Goal: Check status: Check status

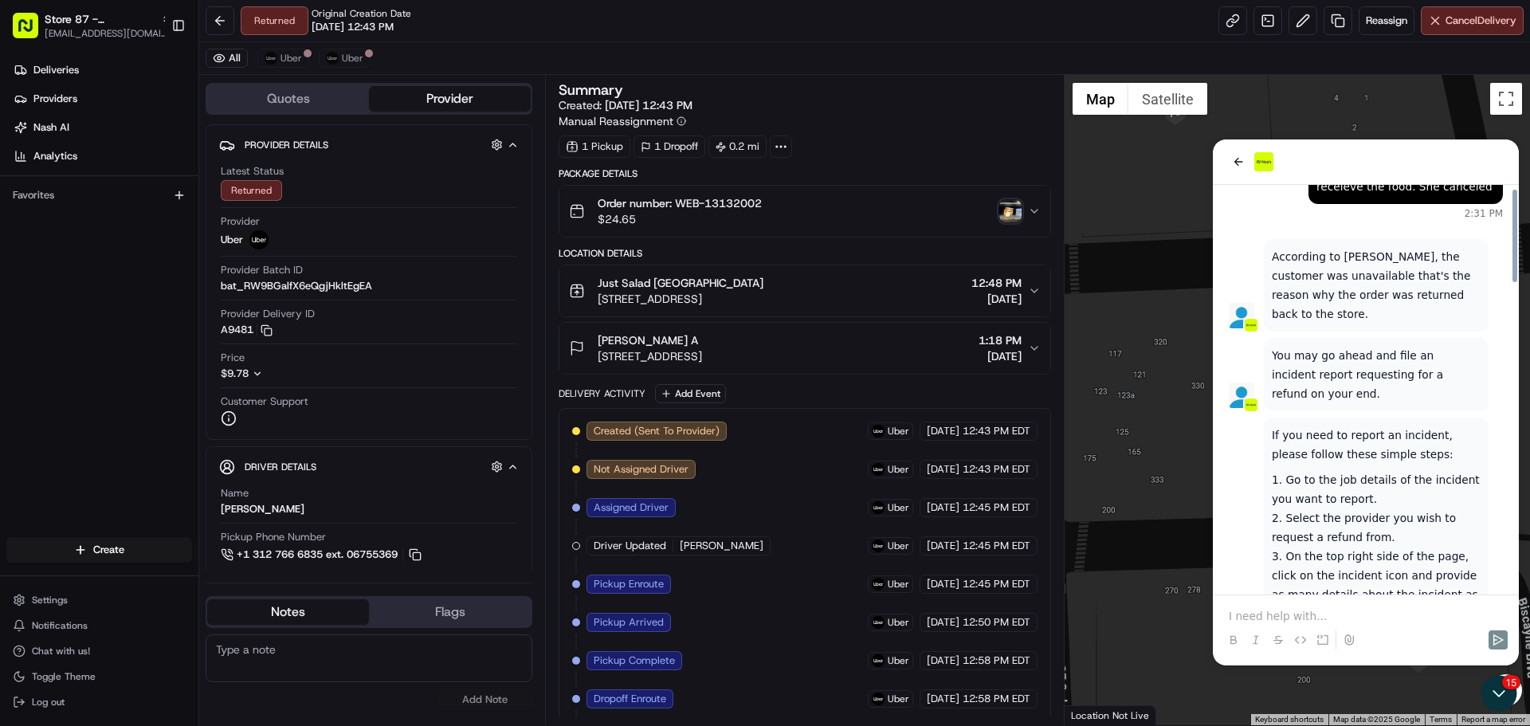
scroll to position [961, 0]
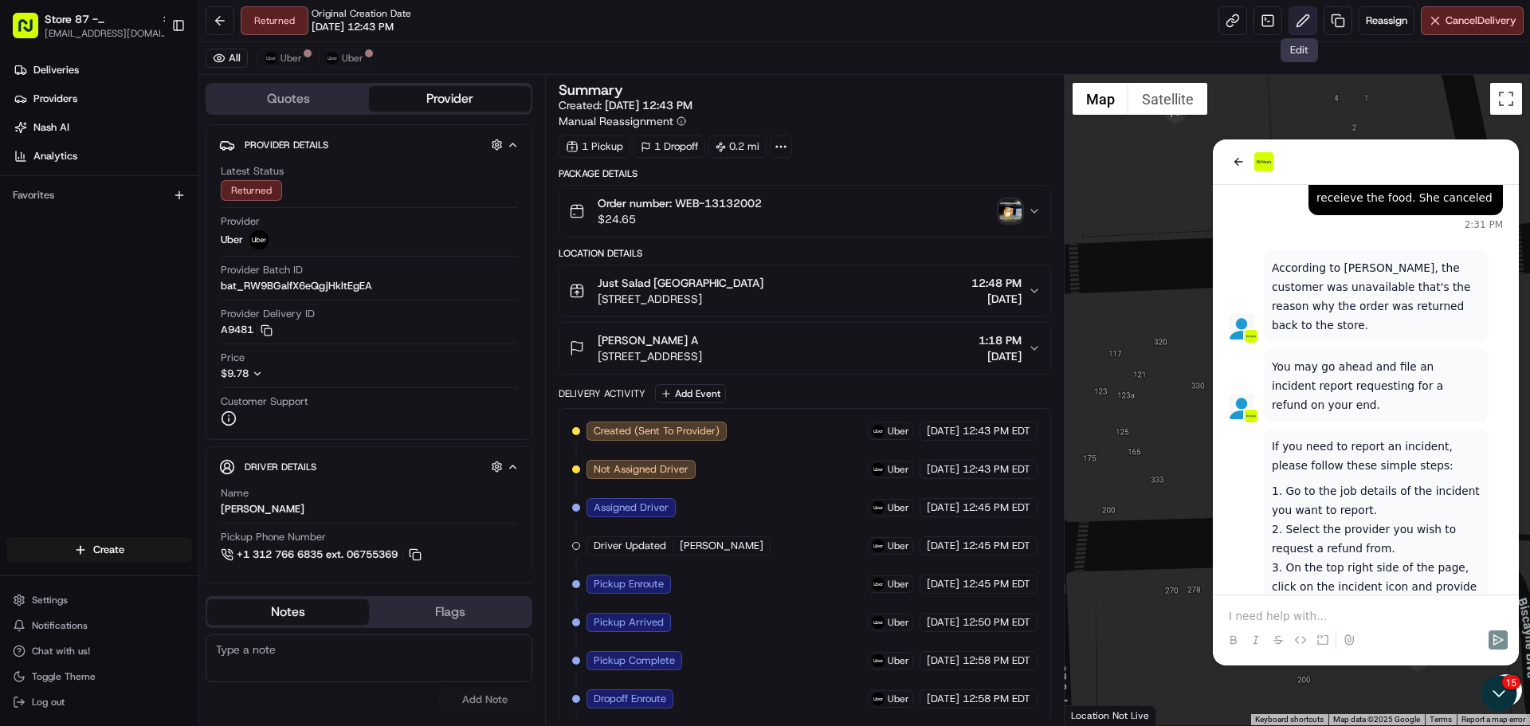
click at [1295, 21] on button at bounding box center [1303, 20] width 29 height 29
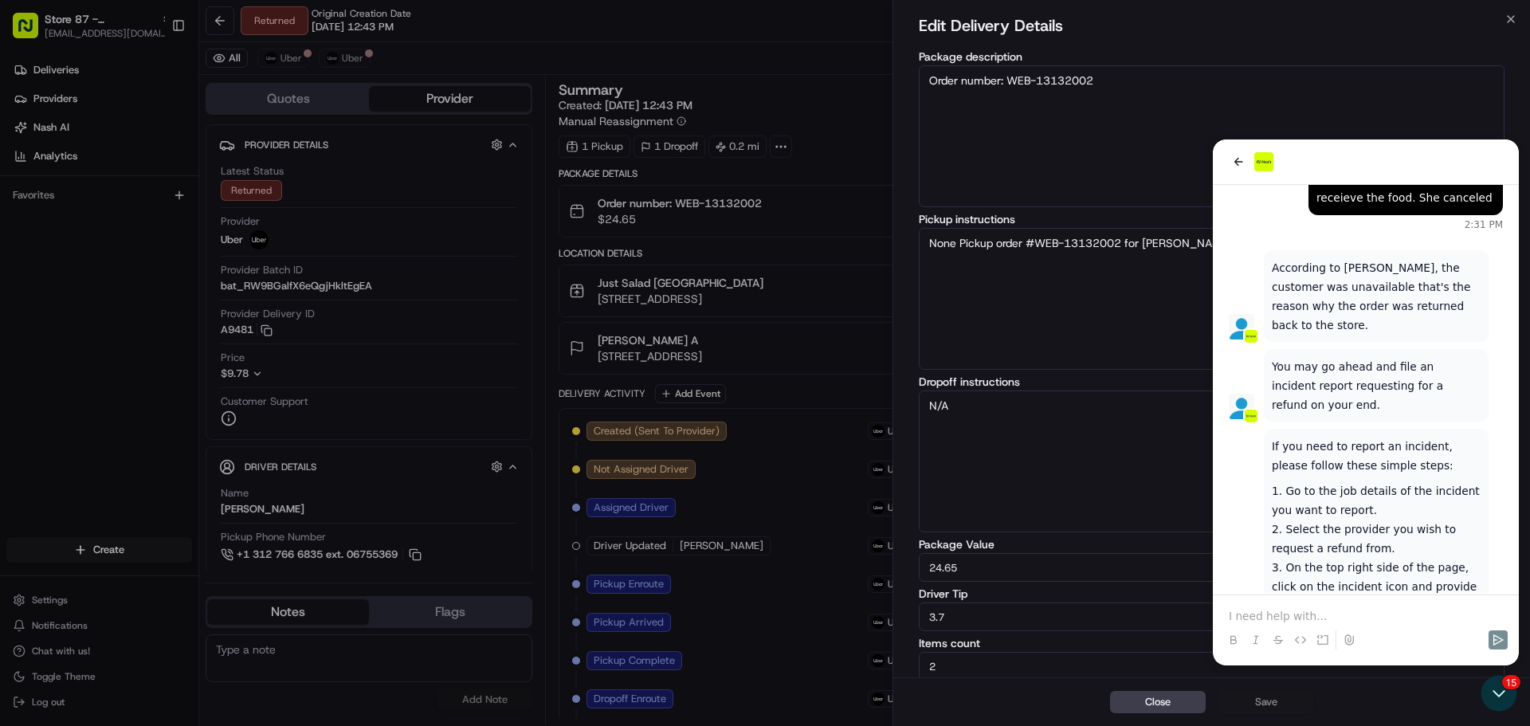
scroll to position [16, 0]
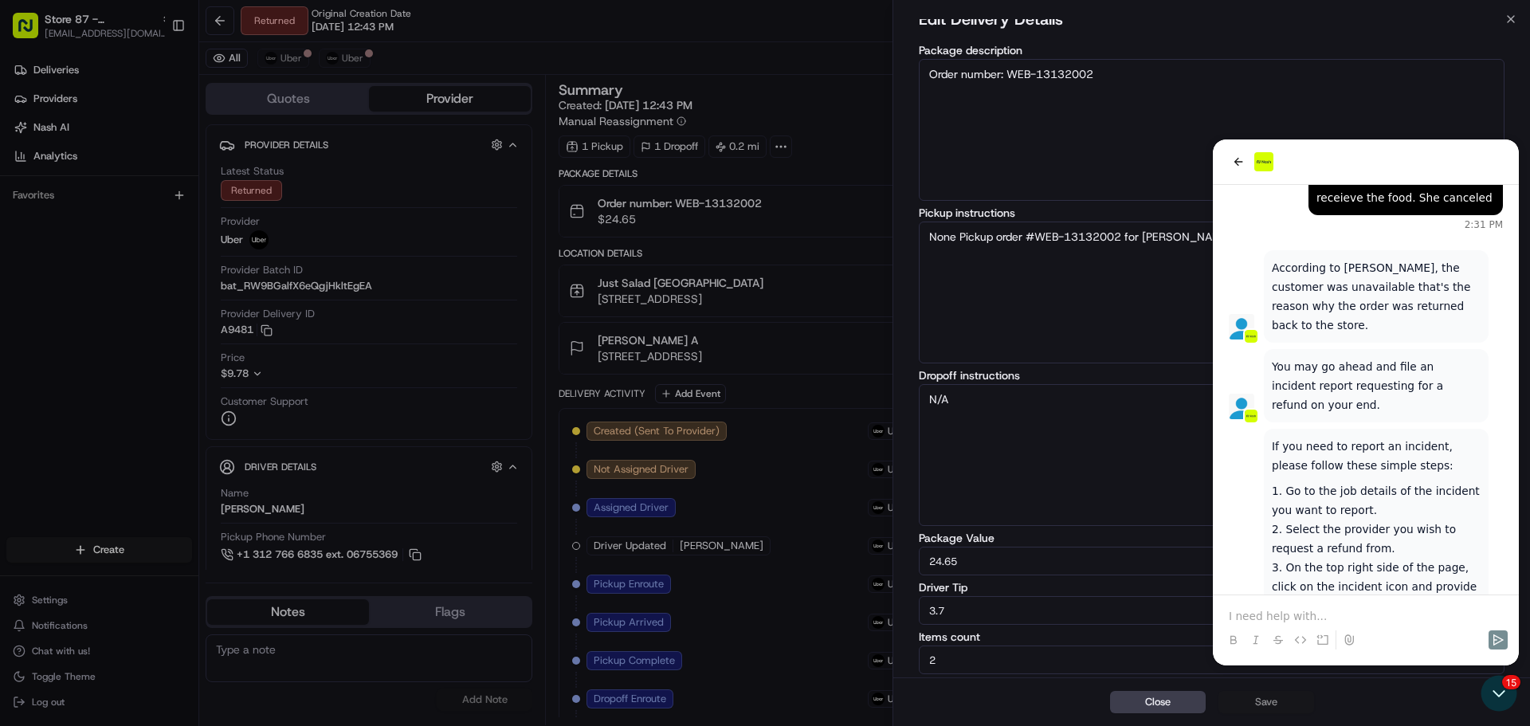
click at [1487, 690] on div "Close Save" at bounding box center [1212, 702] width 637 height 49
click at [1385, 599] on input "3.7" at bounding box center [1212, 610] width 586 height 29
click at [1365, 609] on input "3.7" at bounding box center [1212, 610] width 586 height 29
click at [1368, 607] on input "Driver Tip" at bounding box center [1212, 610] width 586 height 29
click at [1330, 611] on input "Driver Tip" at bounding box center [1212, 610] width 586 height 29
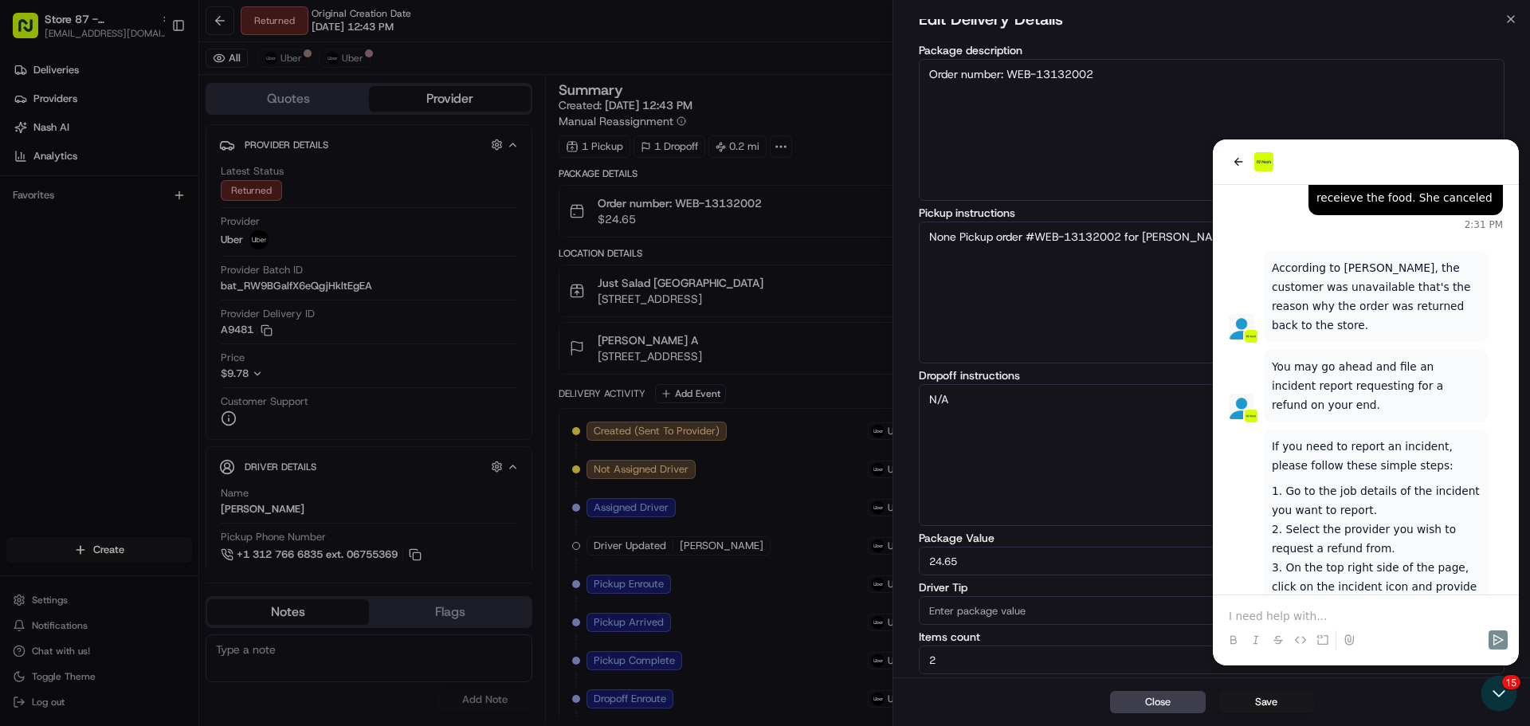
drag, startPoint x: 1286, startPoint y: 611, endPoint x: 1261, endPoint y: 654, distance: 49.6
click at [1286, 612] on input "Driver Tip" at bounding box center [1212, 610] width 586 height 29
click at [1185, 710] on button "Close" at bounding box center [1158, 702] width 96 height 22
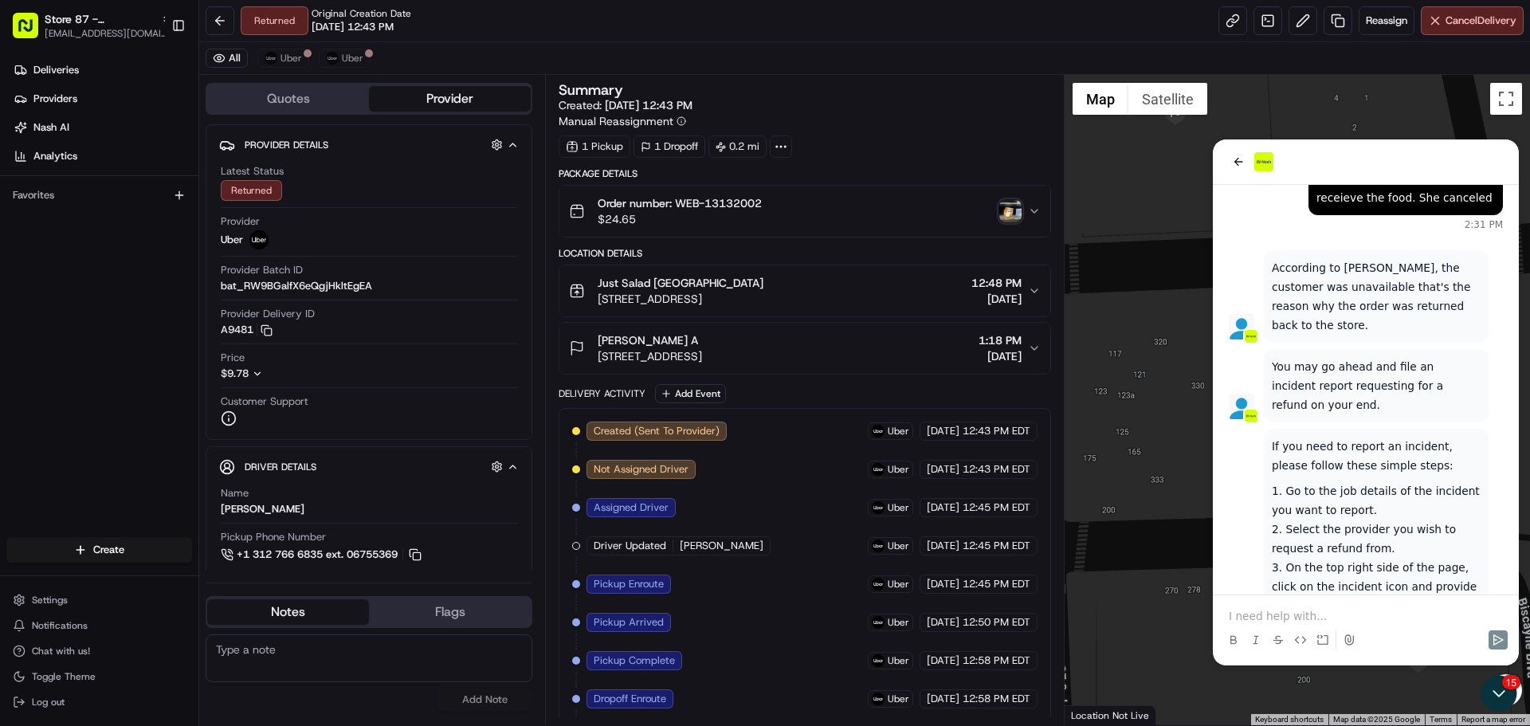
click at [1247, 614] on p at bounding box center [1366, 616] width 274 height 16
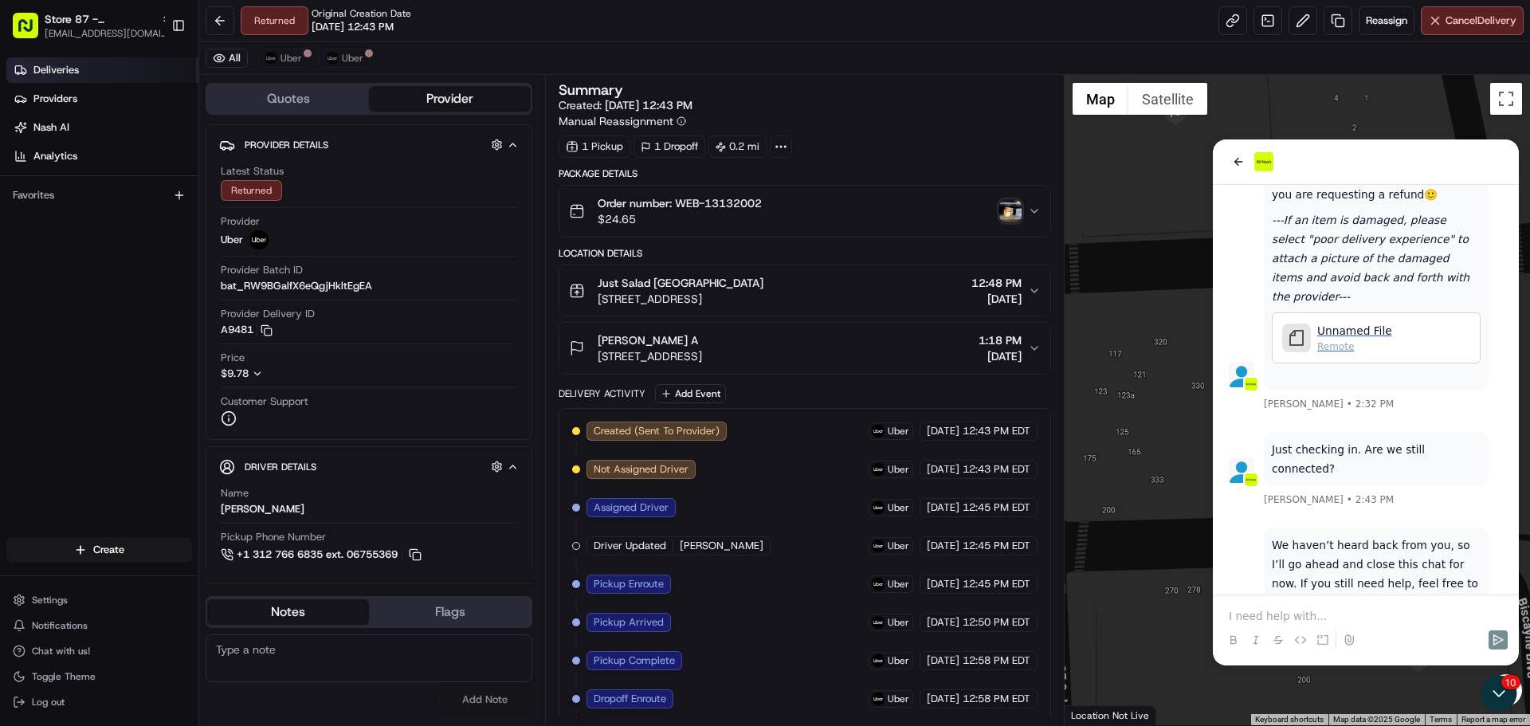
click at [74, 74] on span "Deliveries" at bounding box center [55, 70] width 45 height 14
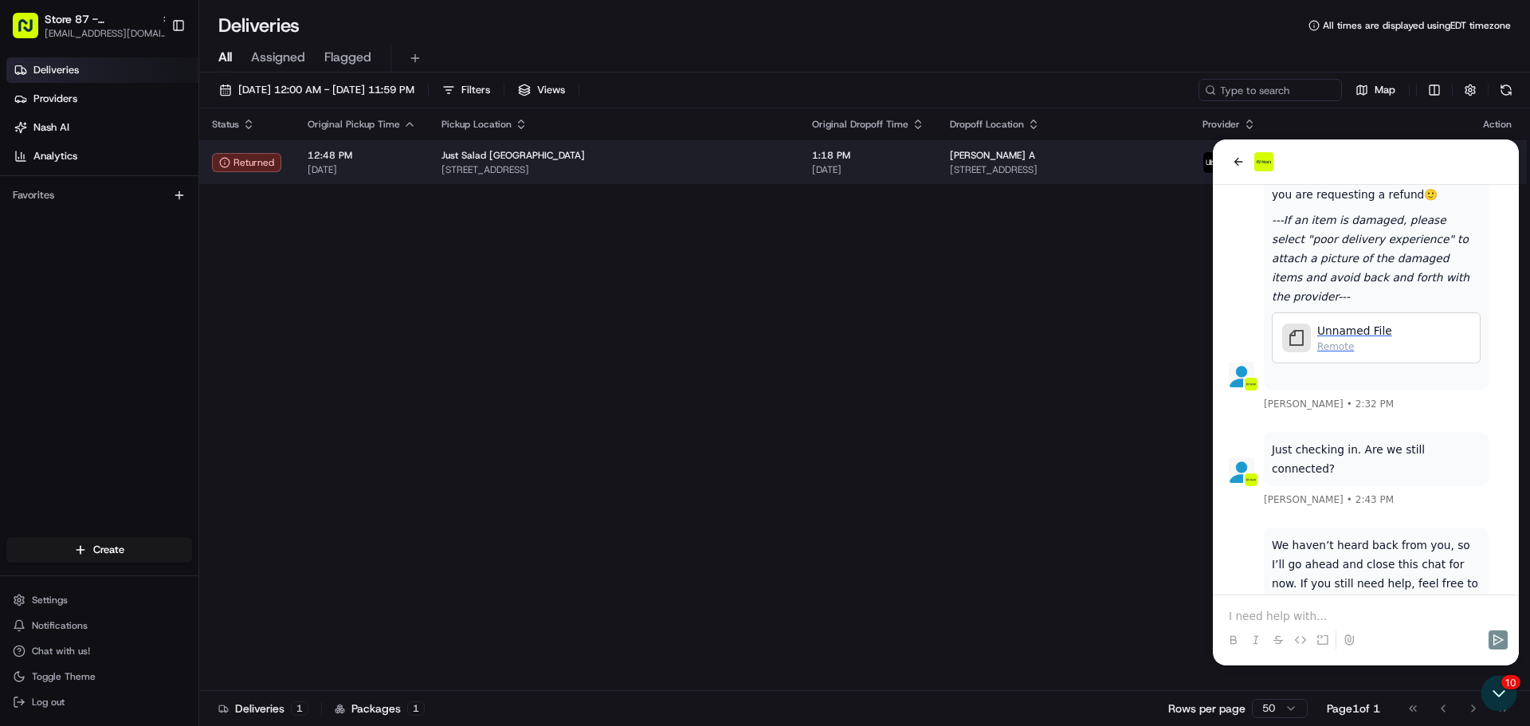
click at [1122, 162] on div "Belkis A 1 SE 3rd Ave # 2100, Miami, FL 33131, USA" at bounding box center [1064, 162] width 228 height 27
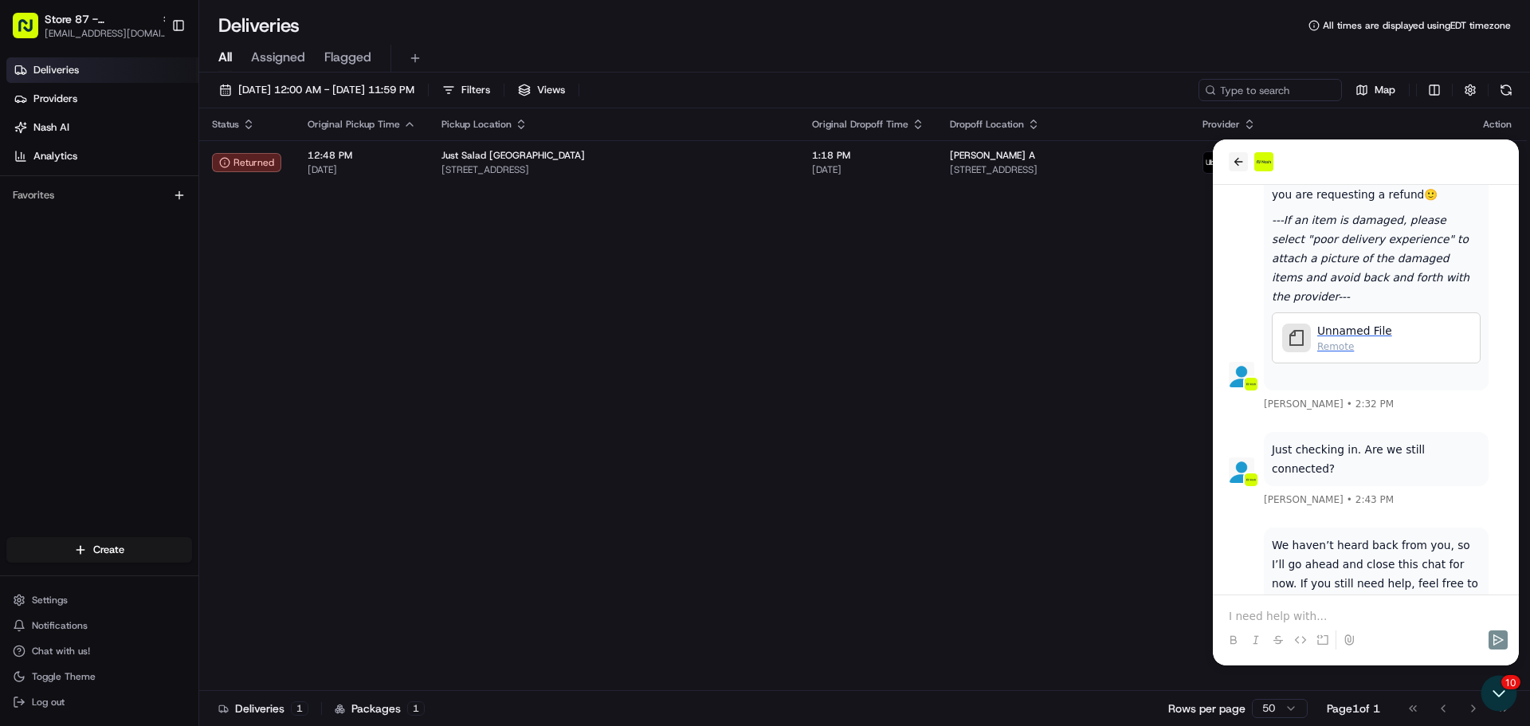
click at [1239, 167] on icon "back" at bounding box center [1238, 161] width 13 height 13
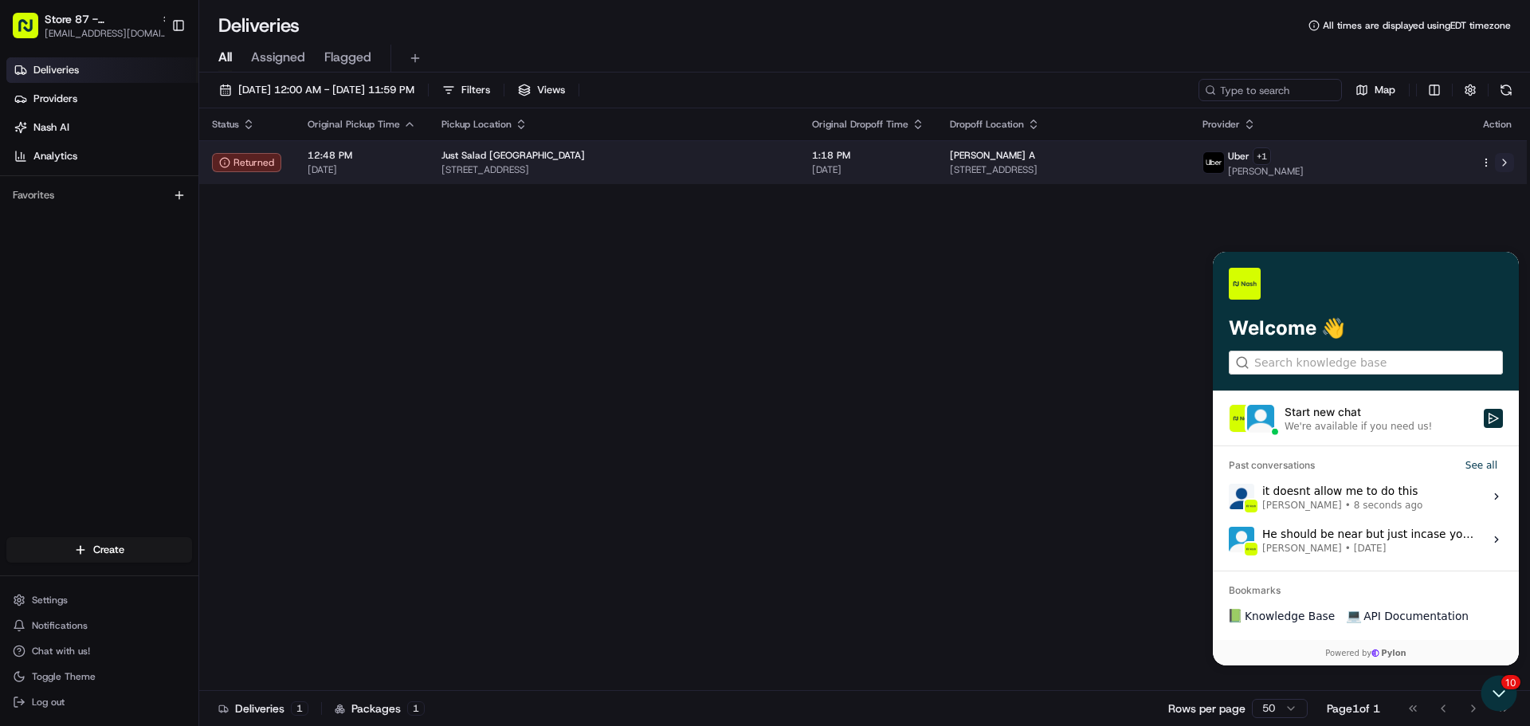
click at [1500, 163] on button at bounding box center [1504, 162] width 19 height 19
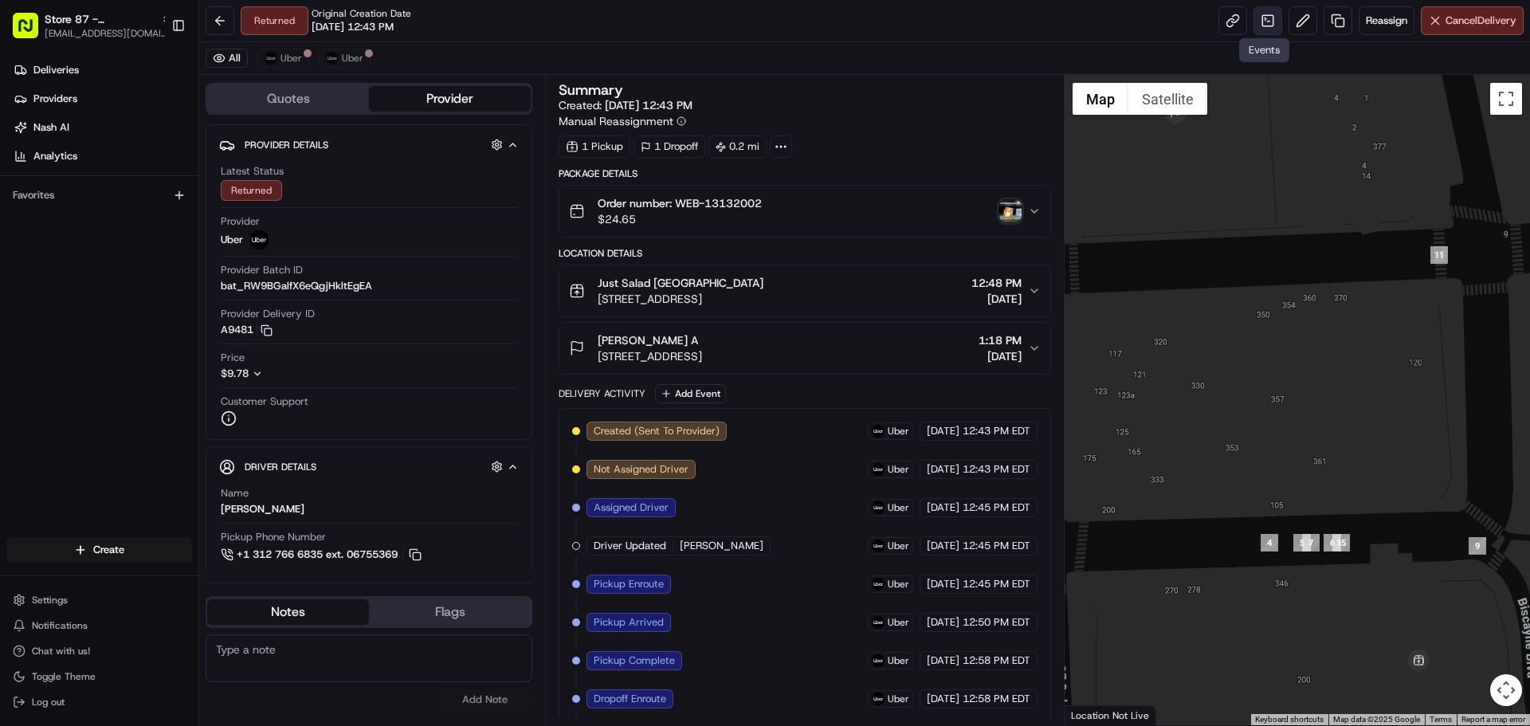
click at [1261, 22] on link at bounding box center [1268, 20] width 29 height 29
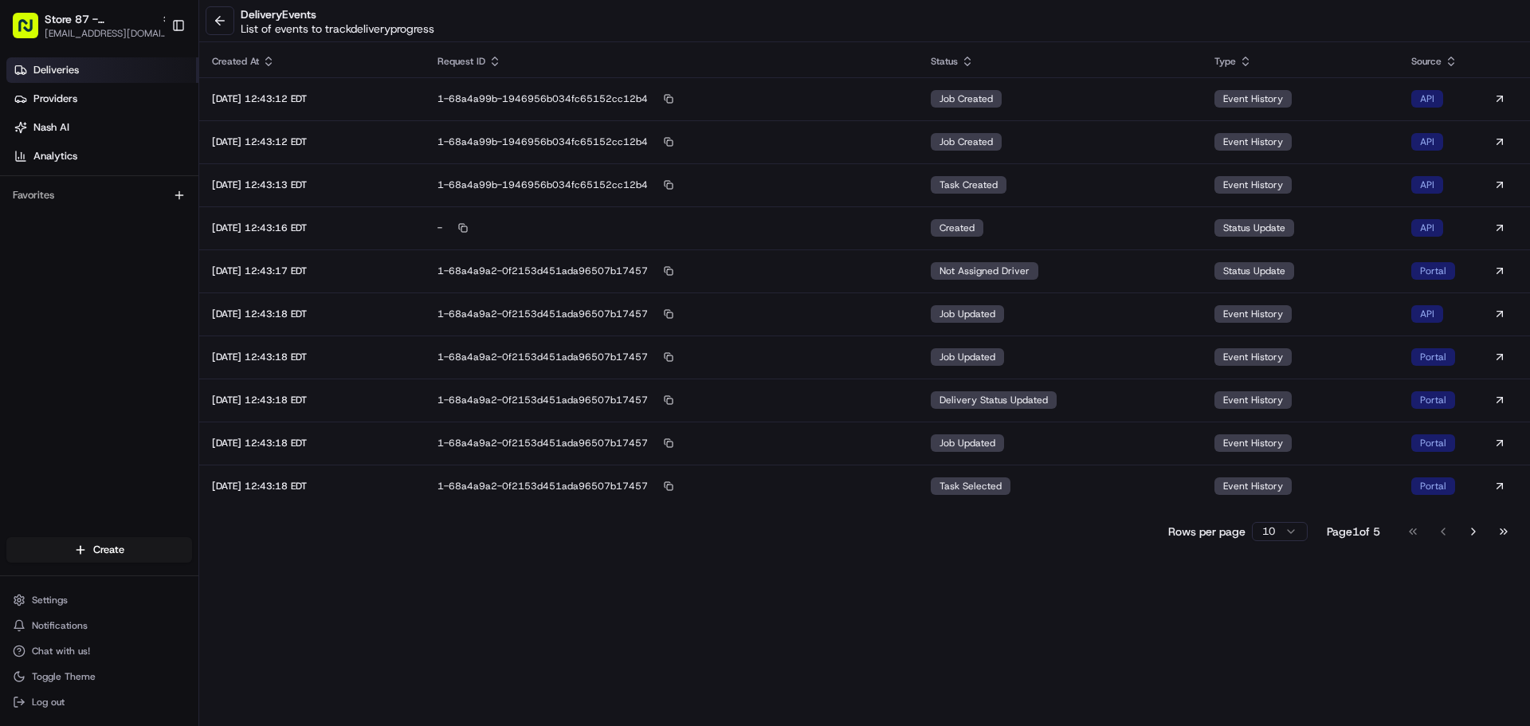
click at [54, 79] on link "Deliveries" at bounding box center [102, 70] width 192 height 26
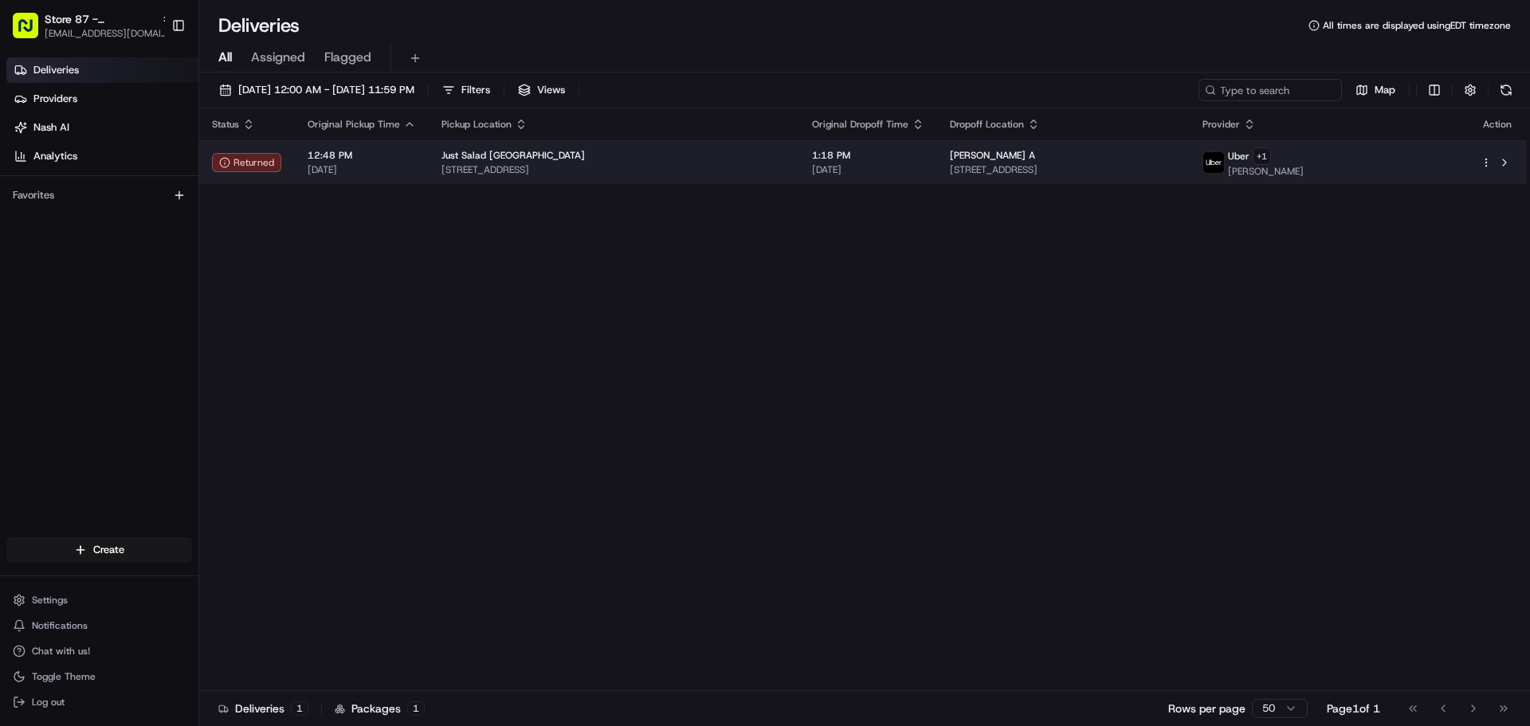
click at [1489, 161] on html "Store 87 - Downtown Miami (Just Salad) jirizarry@justsalad.com Toggle Sidebar D…" at bounding box center [765, 363] width 1530 height 726
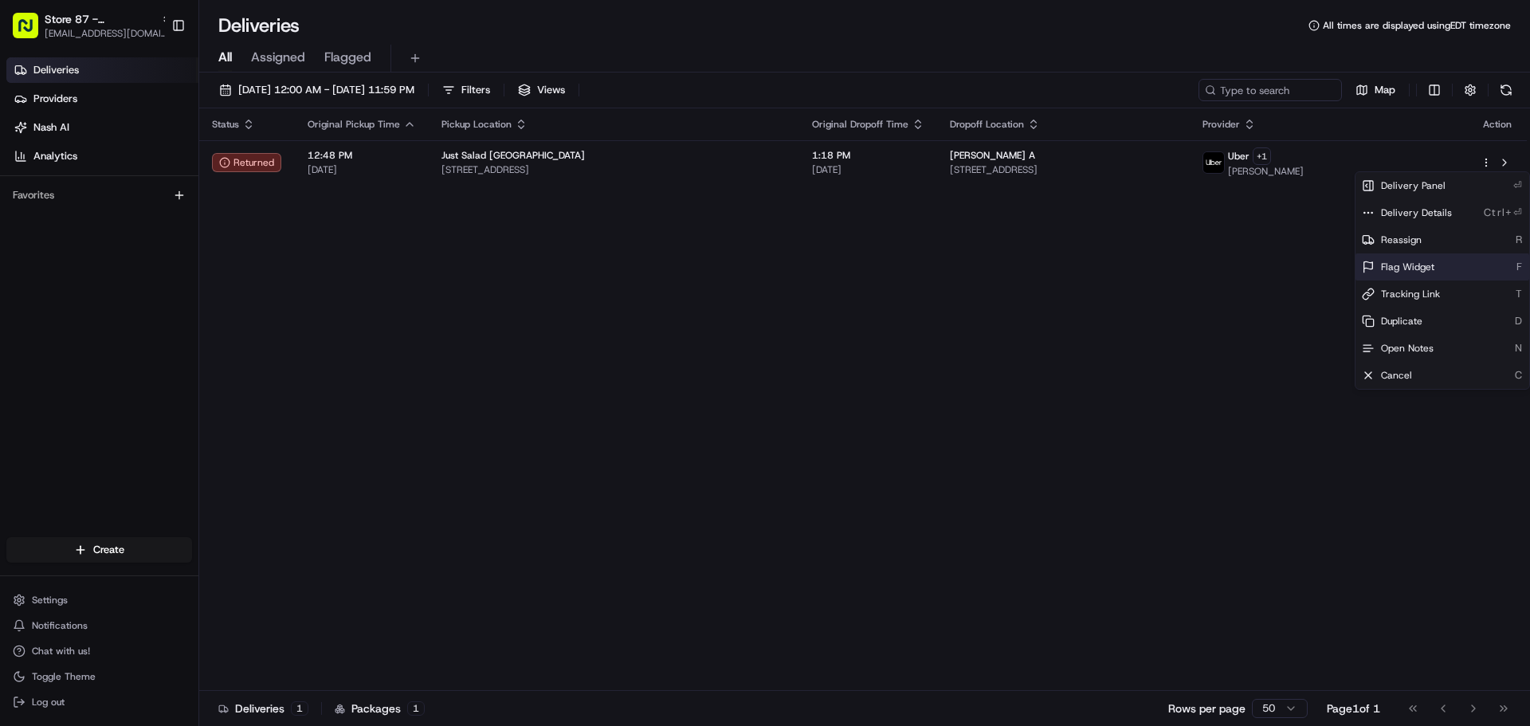
click at [1423, 265] on span "Flag Widget" at bounding box center [1407, 267] width 53 height 13
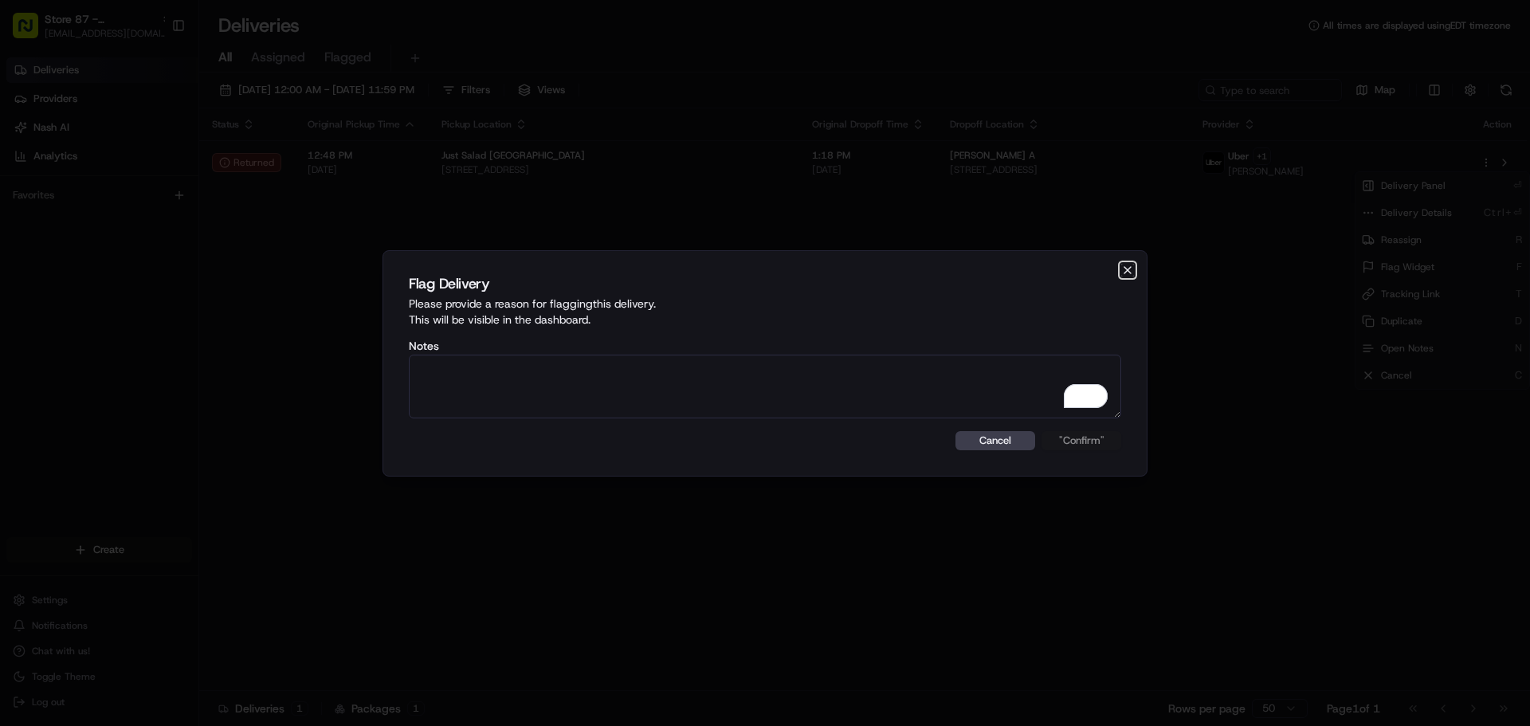
click at [1132, 271] on icon "button" at bounding box center [1128, 270] width 13 height 13
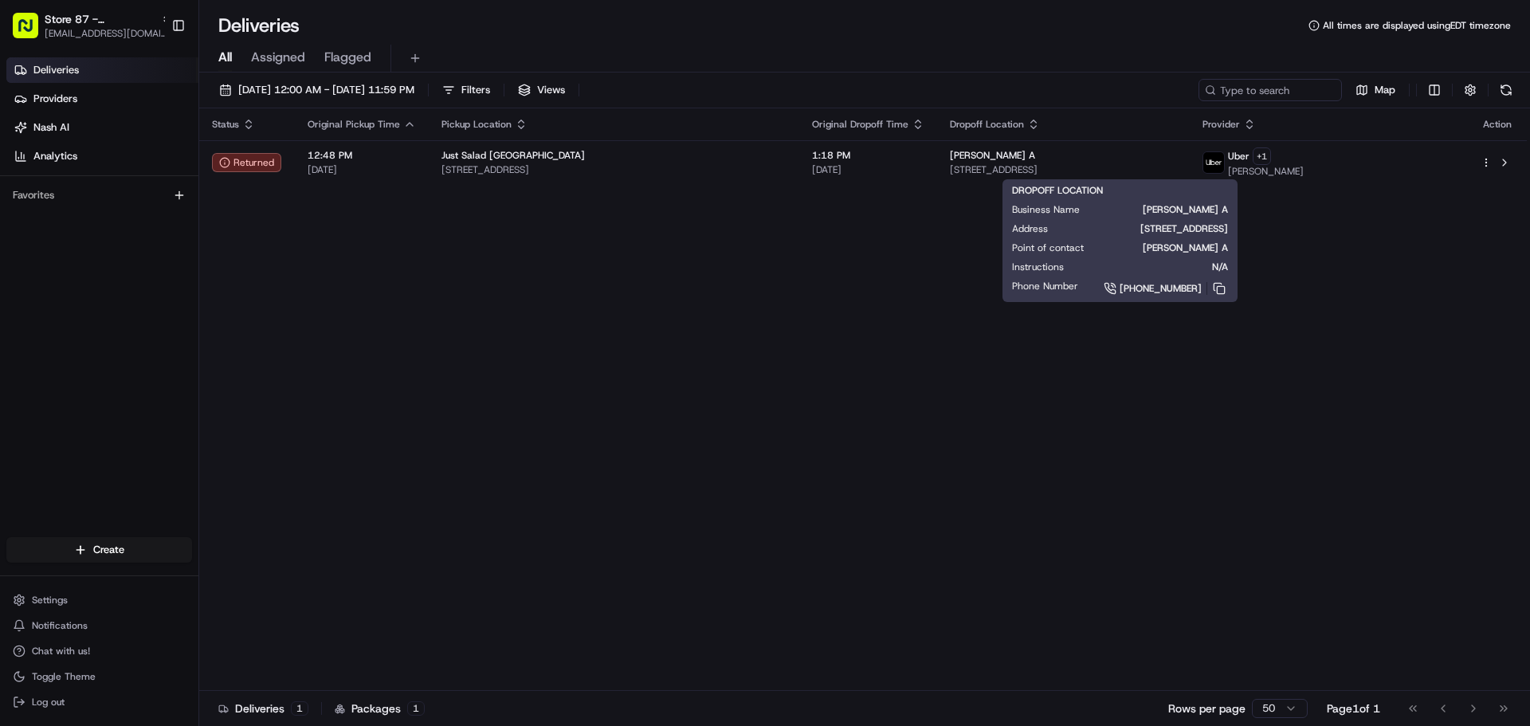
drag, startPoint x: 1082, startPoint y: 170, endPoint x: 1471, endPoint y: 248, distance: 396.0
click at [1471, 248] on div "Status Original Pickup Time Pickup Location Original Dropoff Time Dropoff Locat…" at bounding box center [863, 399] width 1328 height 583
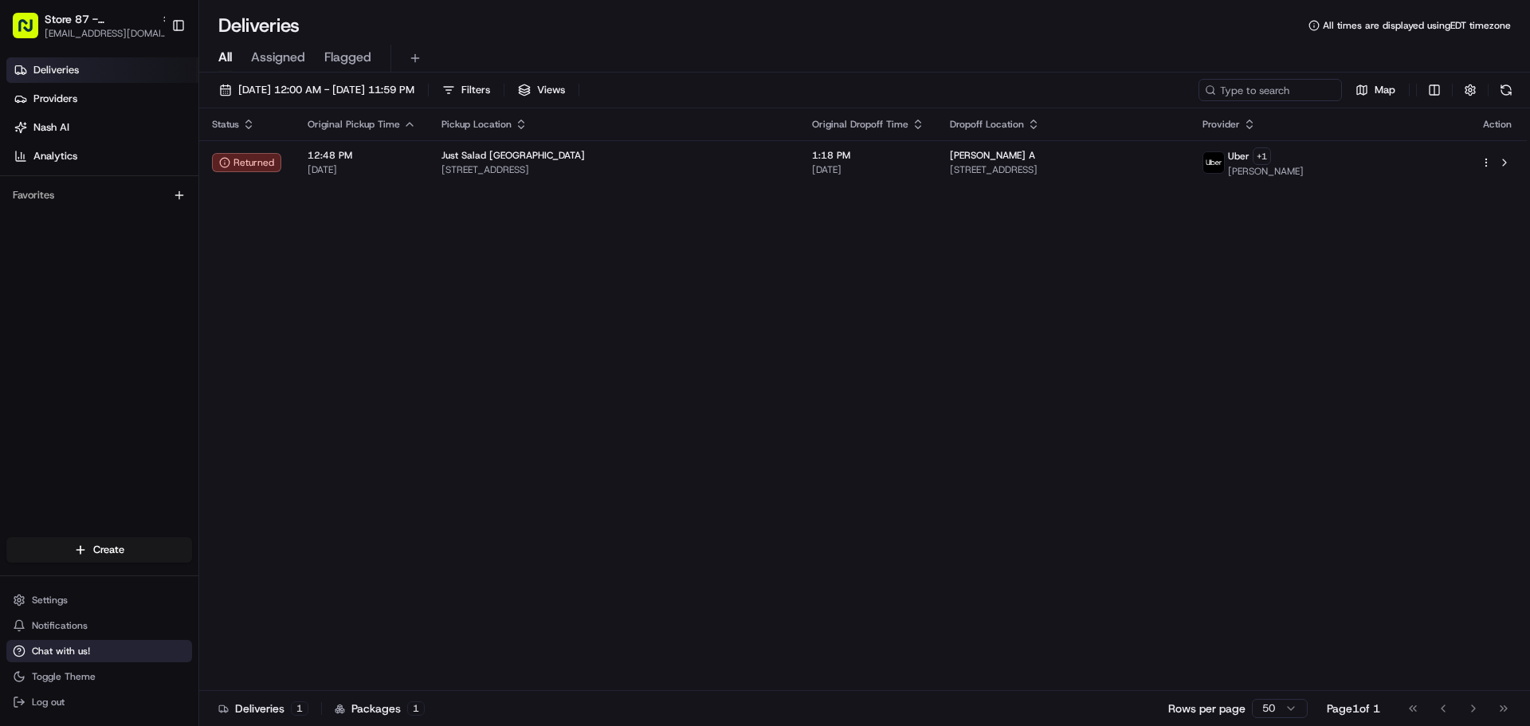
click at [64, 650] on span "Chat with us!" at bounding box center [61, 651] width 58 height 13
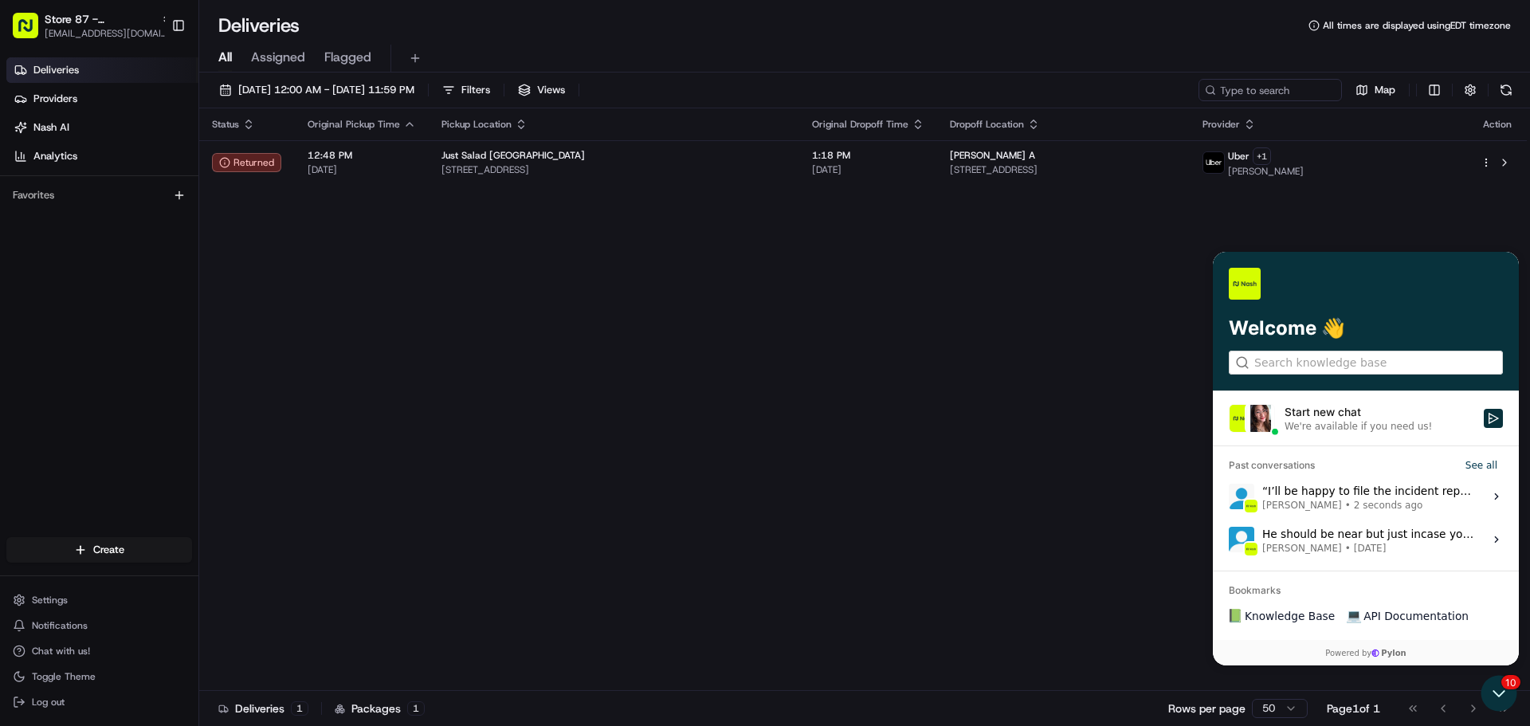
click at [1366, 497] on div "“I’ll be happy to file the incident report on your behalf. Jandy Espique • 2 se…" at bounding box center [1369, 496] width 212 height 30
click at [1229, 497] on button "View issue" at bounding box center [1228, 497] width 1 height 1
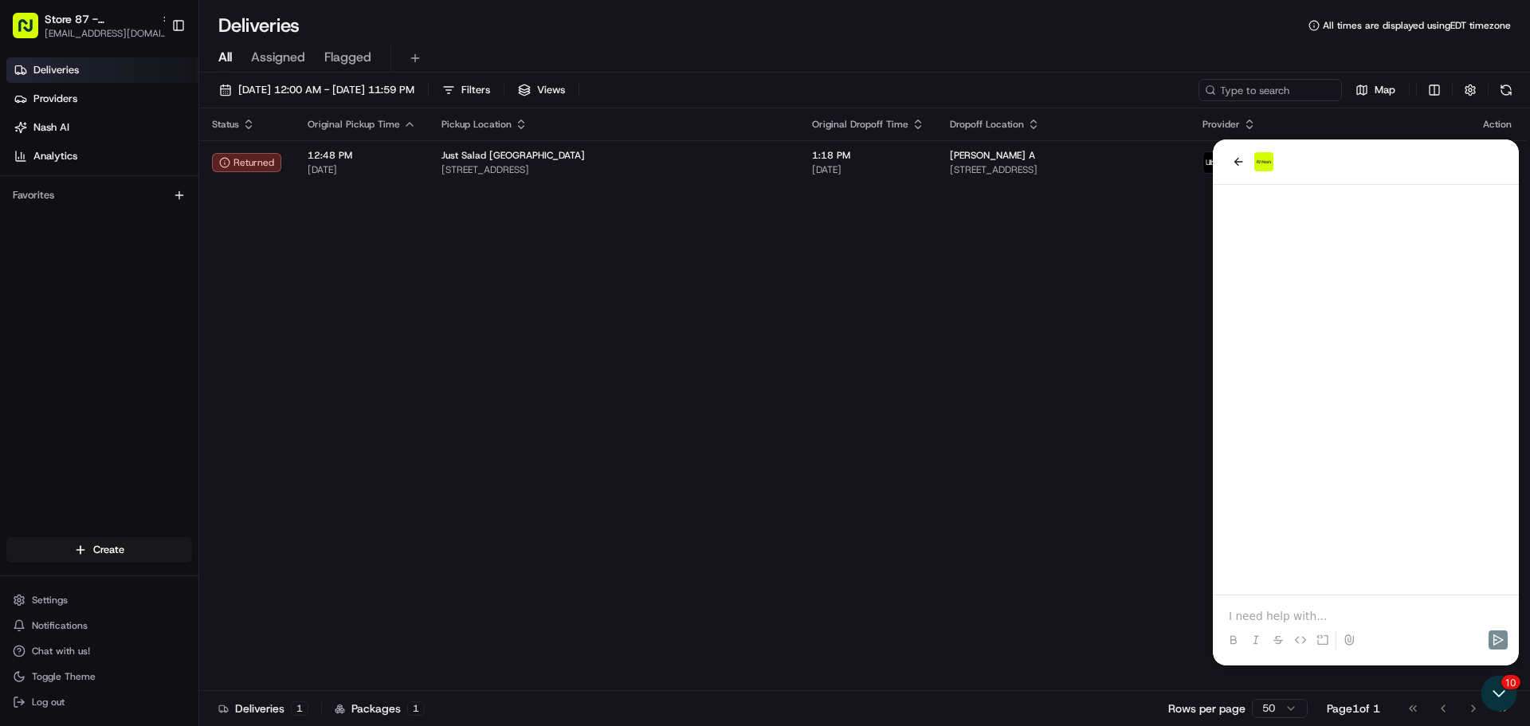
scroll to position [1497, 0]
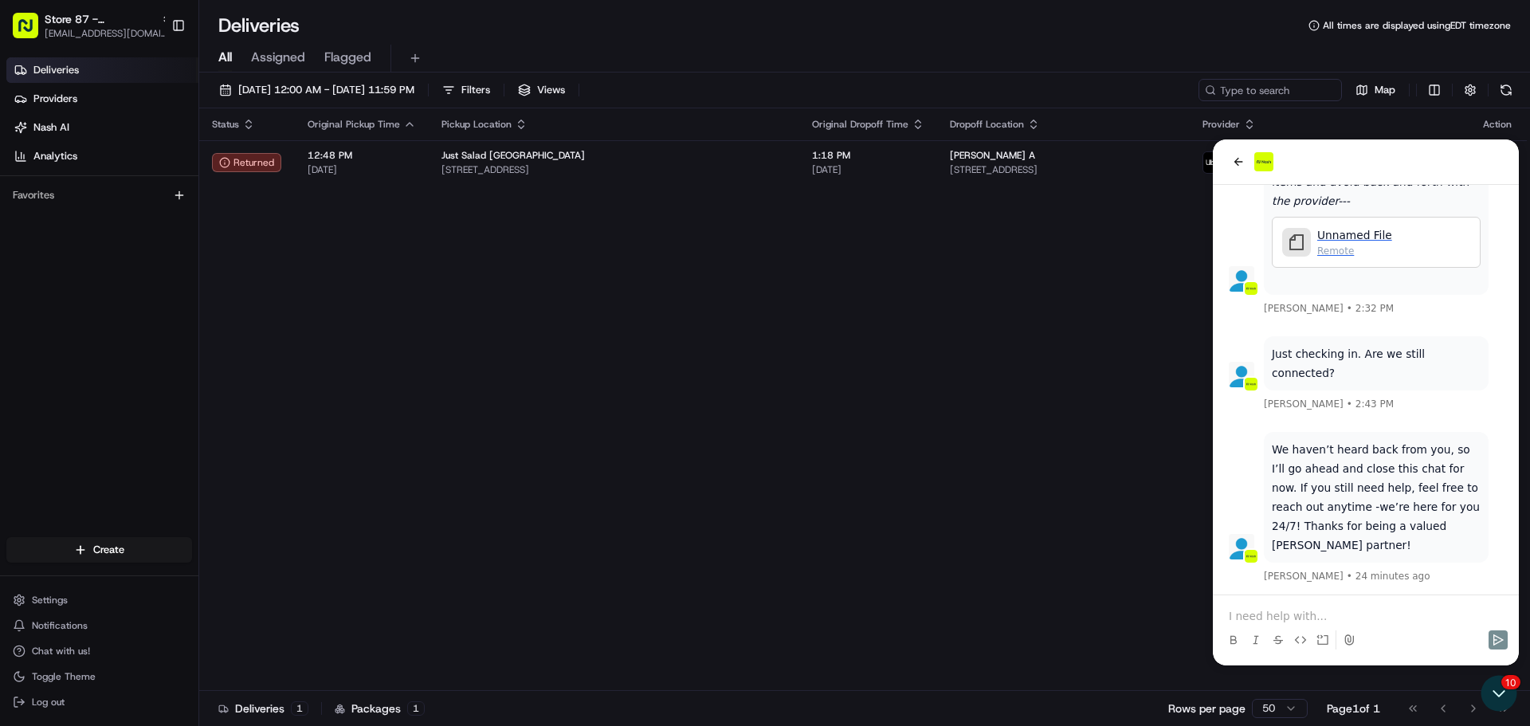
click at [1338, 615] on p at bounding box center [1366, 616] width 274 height 16
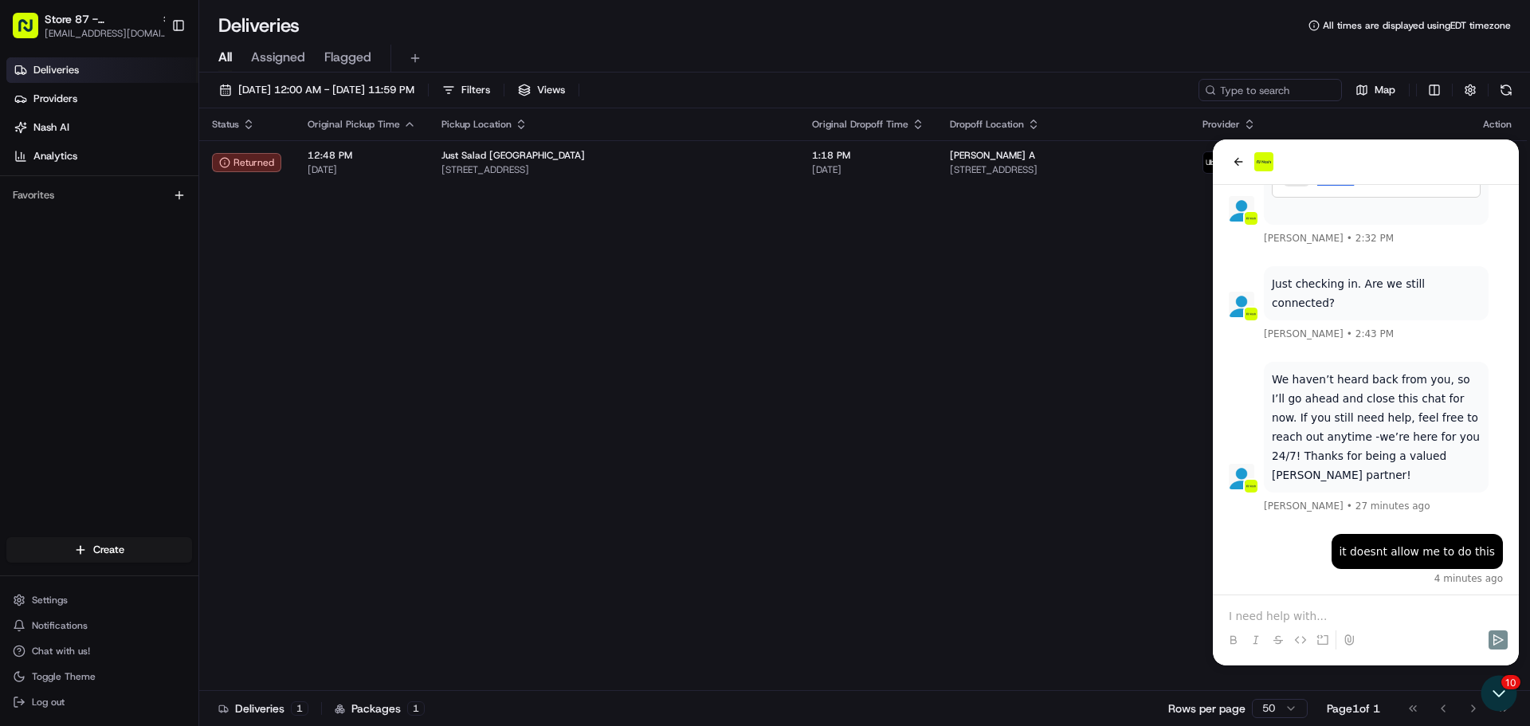
click at [1345, 613] on p at bounding box center [1366, 616] width 274 height 16
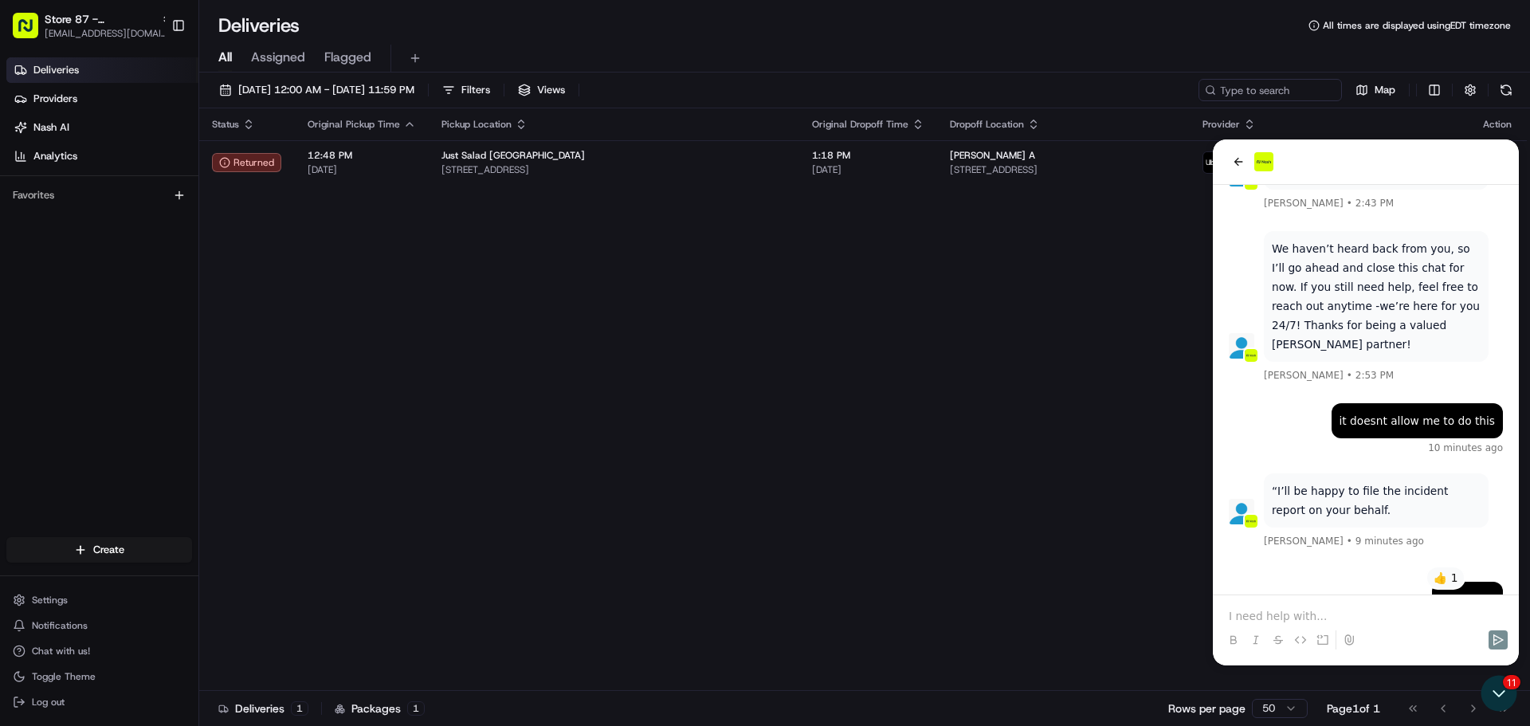
scroll to position [1806, 0]
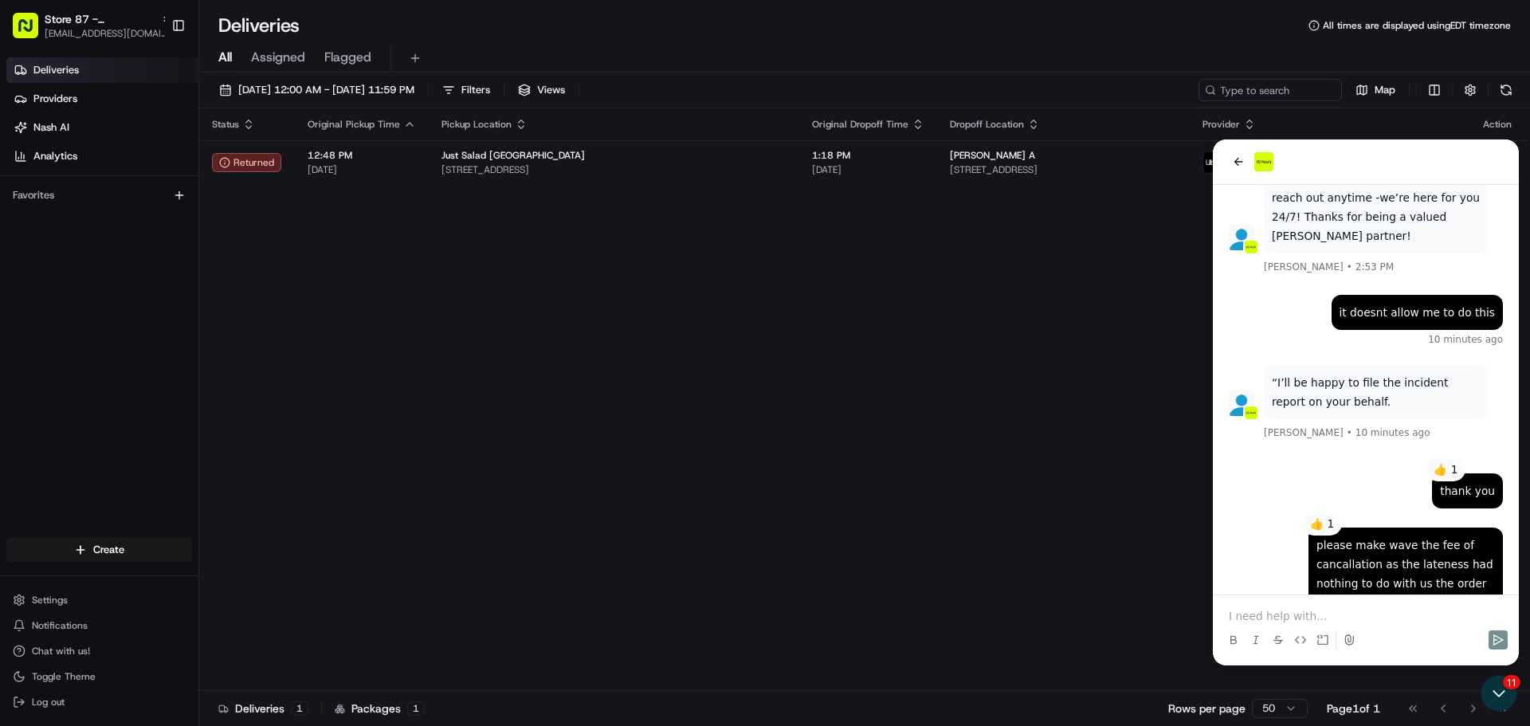
click at [1377, 611] on p at bounding box center [1366, 616] width 274 height 16
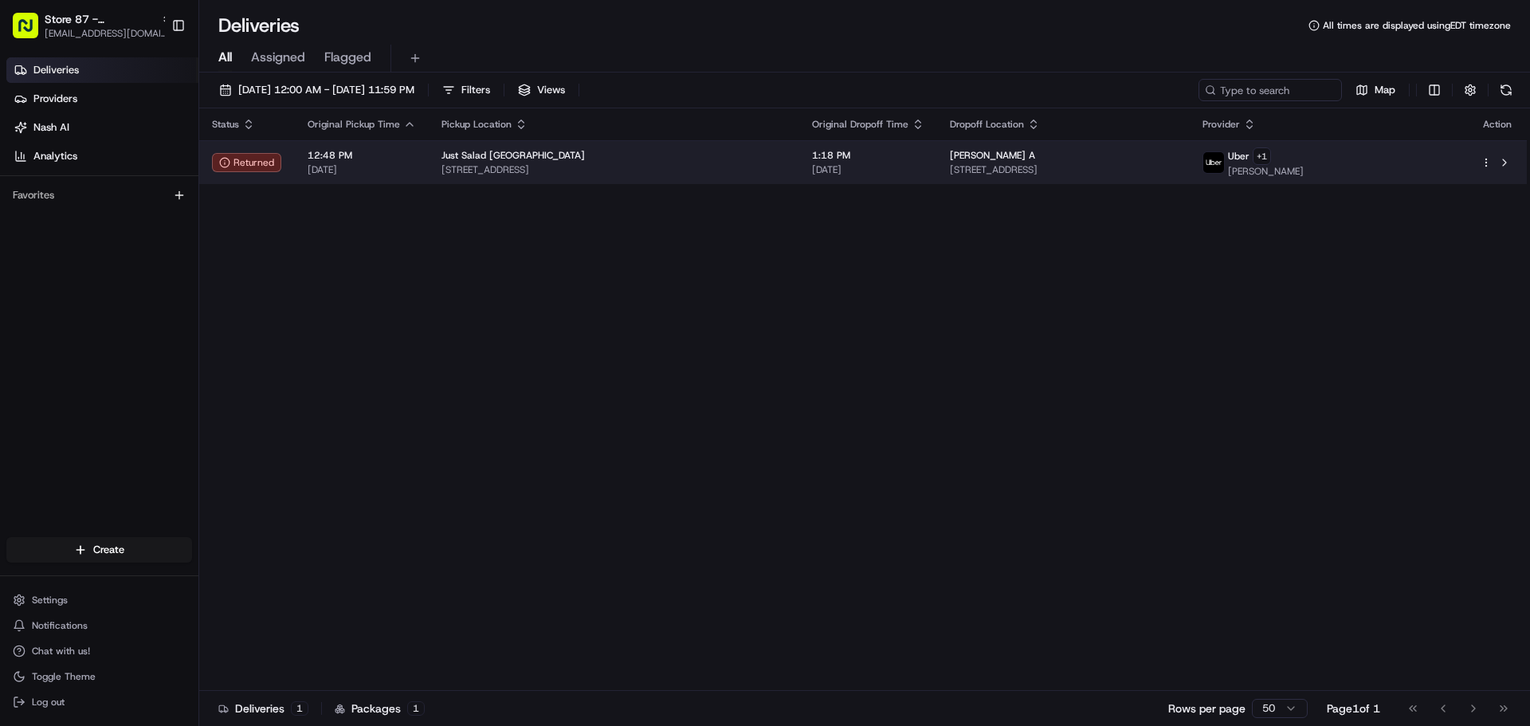
click at [917, 175] on span "[DATE]" at bounding box center [868, 169] width 112 height 13
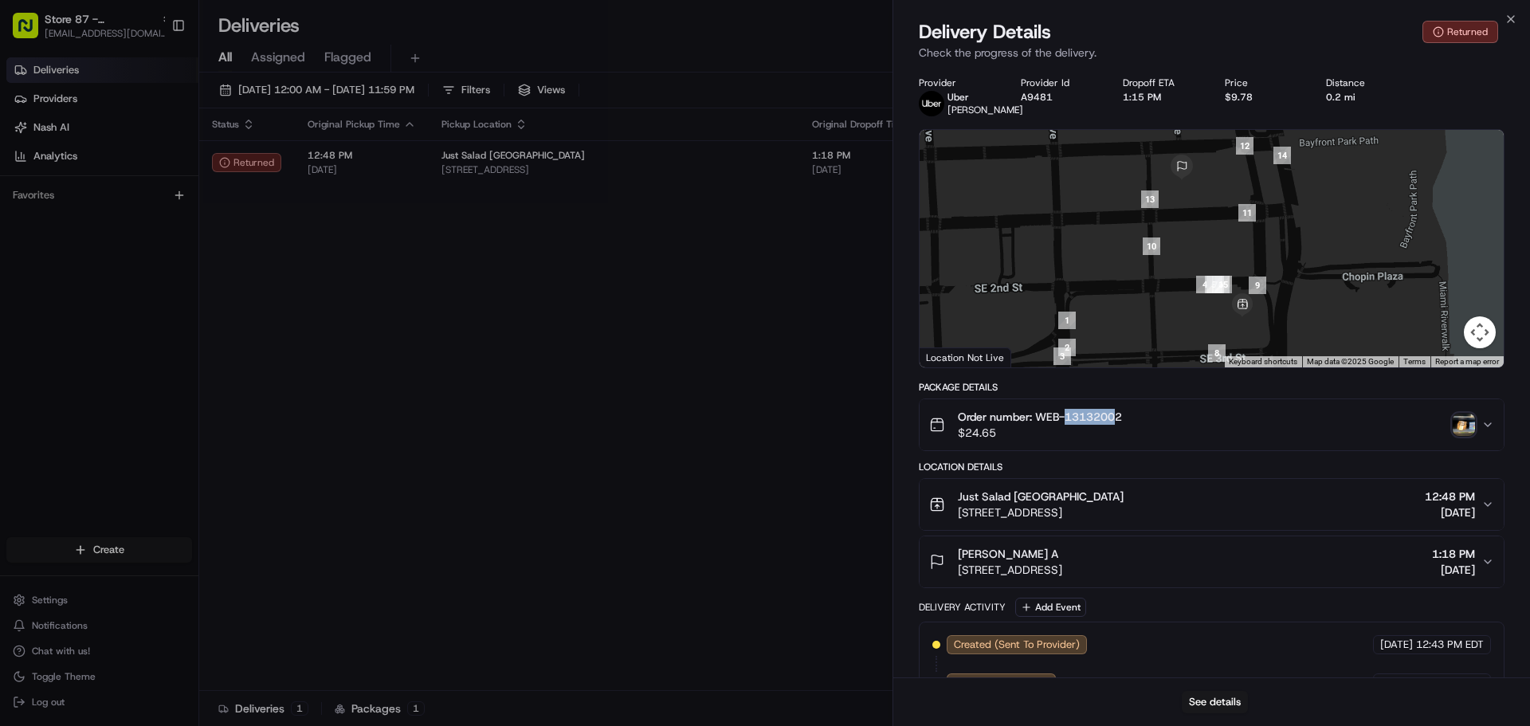
drag, startPoint x: 1119, startPoint y: 415, endPoint x: 1091, endPoint y: 416, distance: 27.9
click at [1070, 417] on span "Order number: WEB-13132002" at bounding box center [1040, 417] width 164 height 16
click at [1122, 414] on span "Order number: WEB-13132002" at bounding box center [1040, 417] width 164 height 16
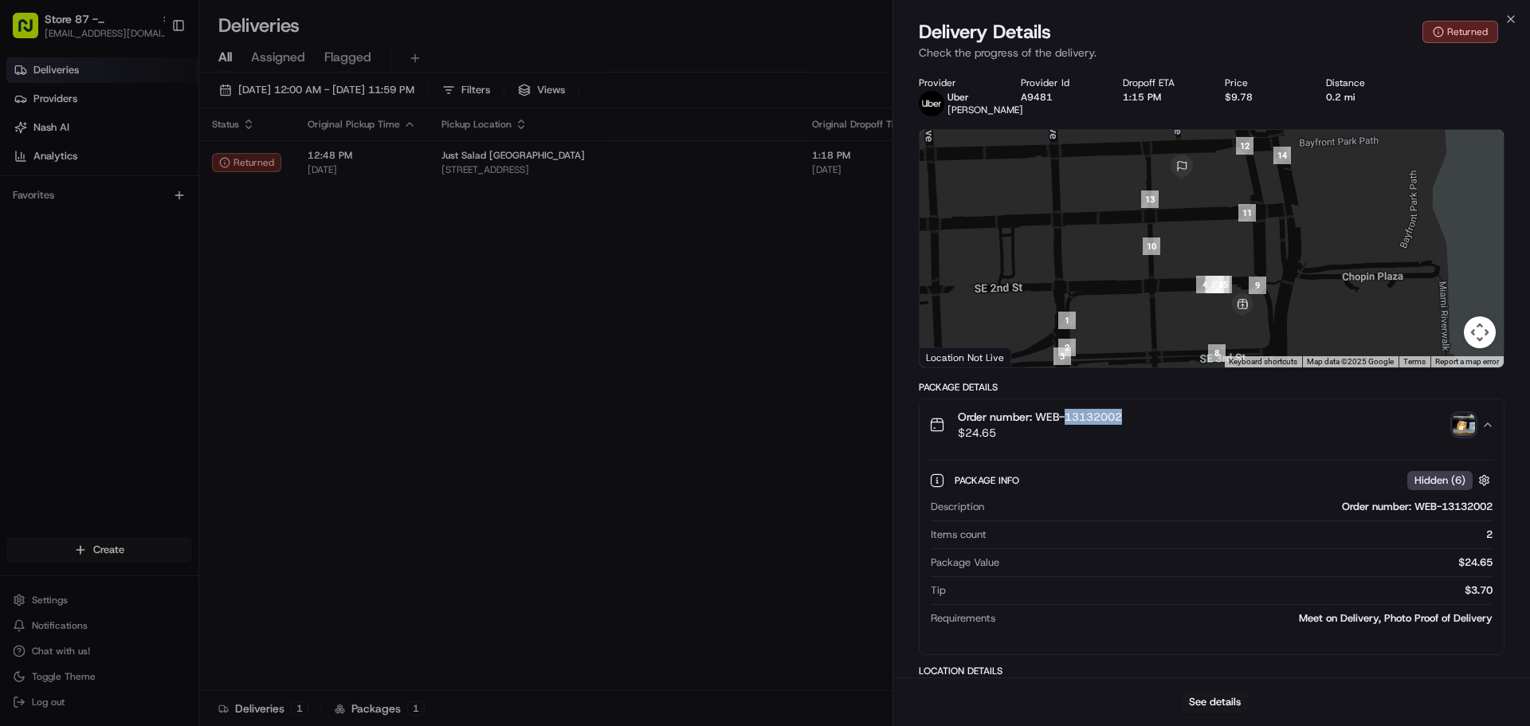
drag, startPoint x: 1130, startPoint y: 418, endPoint x: 1072, endPoint y: 421, distance: 58.3
click at [1071, 420] on div "Order number: WEB-13132002 $24.65" at bounding box center [1205, 425] width 552 height 32
drag, startPoint x: 1077, startPoint y: 422, endPoint x: 1065, endPoint y: 420, distance: 12.1
click at [1065, 420] on span "Order number: WEB-13132002" at bounding box center [1040, 417] width 164 height 16
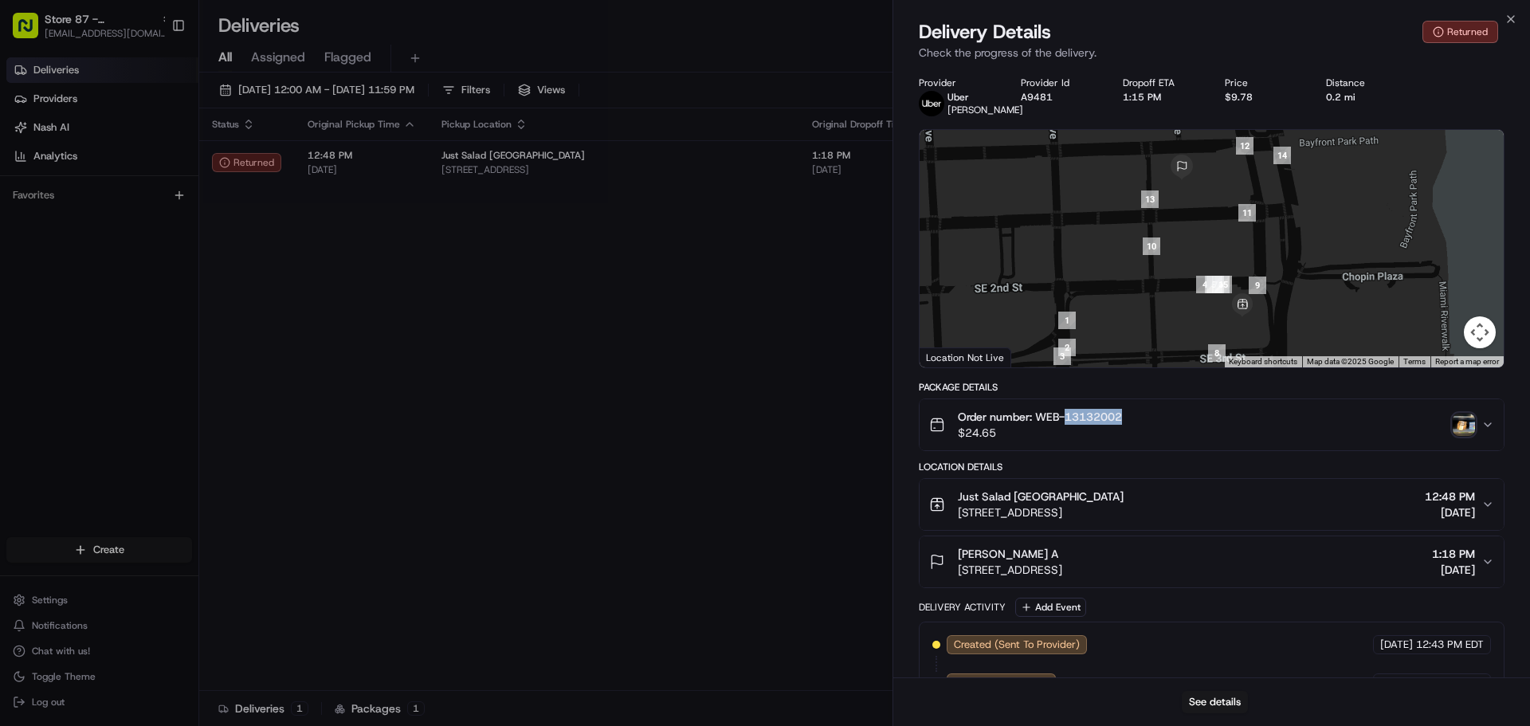
drag, startPoint x: 1069, startPoint y: 418, endPoint x: 1122, endPoint y: 418, distance: 52.6
click at [1122, 418] on span "Order number: WEB-13132002" at bounding box center [1040, 417] width 164 height 16
copy span "13132002"
